Goal: Transaction & Acquisition: Download file/media

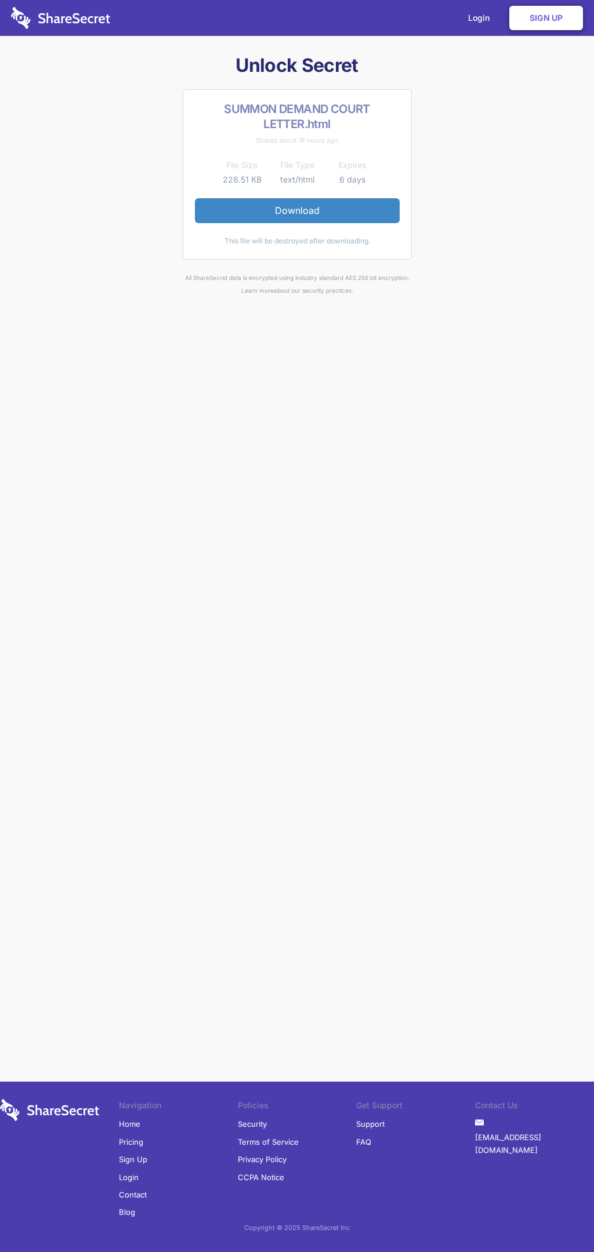
click at [297, 210] on link "Download" at bounding box center [297, 210] width 205 height 24
